Goal: Obtain resource: Download file/media

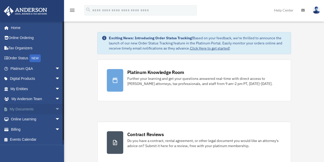
click at [23, 106] on link "My Documents arrow_drop_down" at bounding box center [36, 109] width 64 height 10
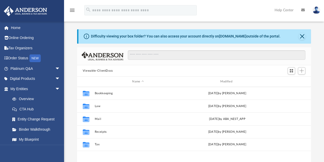
scroll to position [113, 230]
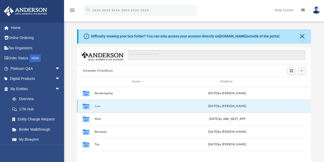
click at [98, 106] on button "Law" at bounding box center [138, 105] width 87 height 3
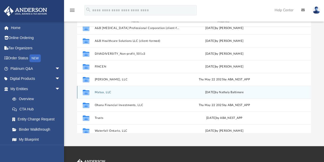
scroll to position [34, 0]
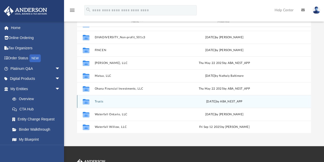
click at [99, 101] on button "Trusts" at bounding box center [137, 101] width 85 height 3
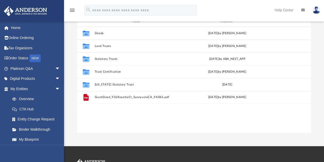
scroll to position [0, 0]
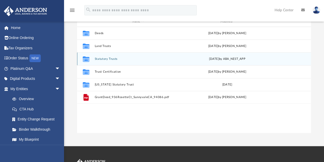
click at [116, 58] on button "Statutory Trusts" at bounding box center [138, 58] width 87 height 3
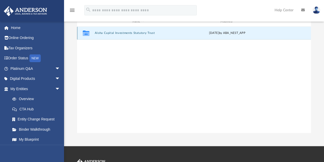
click at [122, 32] on button "Aloha Capital Investments Statutory Trust" at bounding box center [138, 33] width 87 height 3
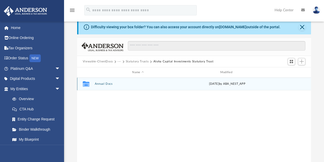
scroll to position [9, 0]
click at [104, 85] on button "Annual Docs" at bounding box center [138, 84] width 87 height 3
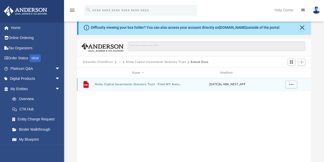
click at [104, 85] on button "Aloha Capital Investments Statutory Trust - Filed WY Annual Report 2025.pdf" at bounding box center [138, 84] width 87 height 3
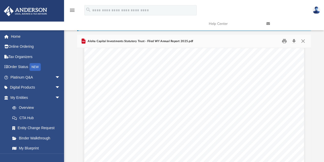
scroll to position [0, 0]
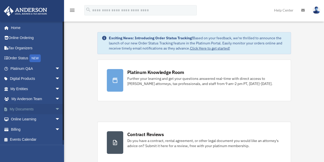
click at [31, 109] on link "My Documents arrow_drop_down" at bounding box center [36, 109] width 64 height 10
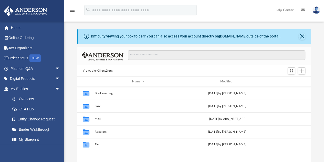
scroll to position [113, 230]
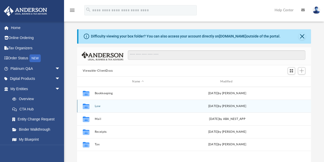
click at [98, 105] on button "Law" at bounding box center [138, 105] width 87 height 3
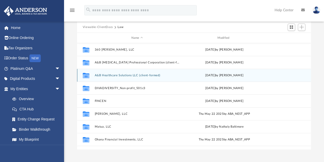
scroll to position [43, 0]
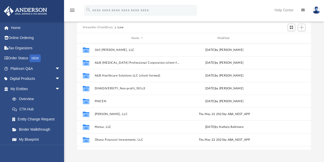
click at [107, 28] on button "Viewable-ClientDocs" at bounding box center [98, 27] width 30 height 5
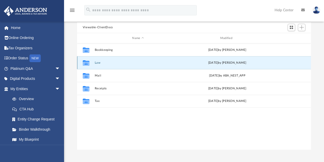
click at [96, 62] on button "Law" at bounding box center [138, 62] width 87 height 3
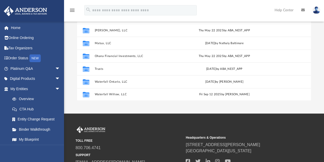
scroll to position [93, 0]
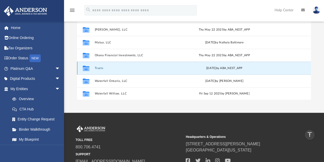
click at [98, 68] on button "Trusts" at bounding box center [137, 67] width 85 height 3
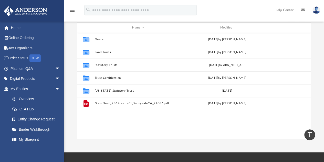
scroll to position [50, 0]
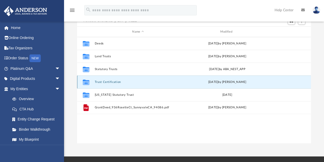
click at [119, 81] on button "Trust Certification" at bounding box center [138, 81] width 87 height 3
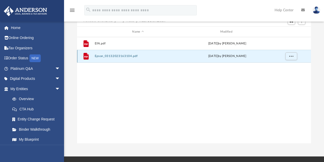
click at [105, 56] on button "Epson_03132023163104.pdf" at bounding box center [138, 56] width 87 height 3
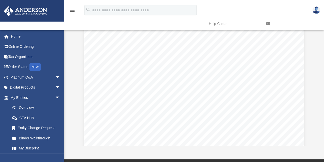
scroll to position [0, 0]
